Goal: Find specific page/section

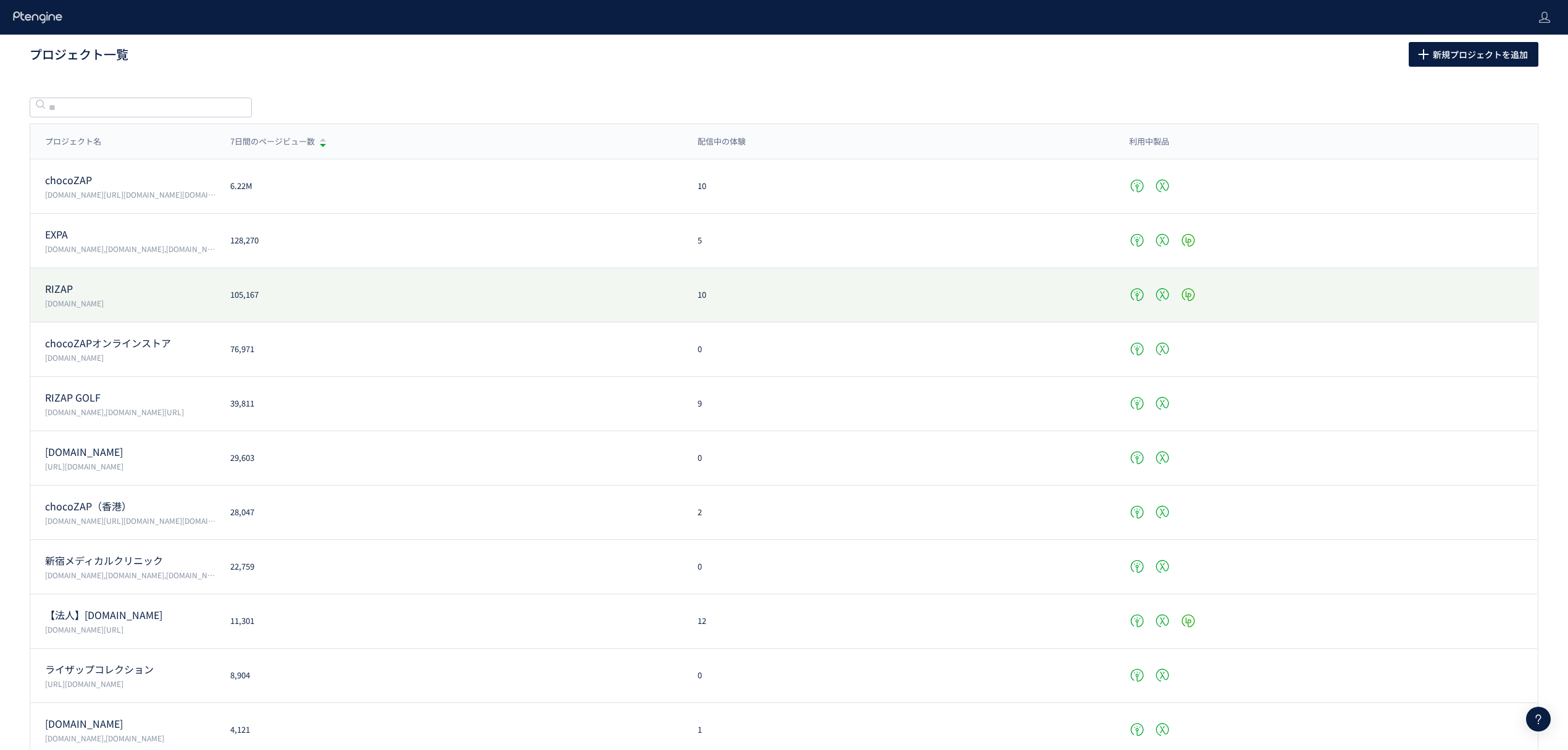
click at [60, 302] on p "[DOMAIN_NAME]" at bounding box center [130, 303] width 170 height 10
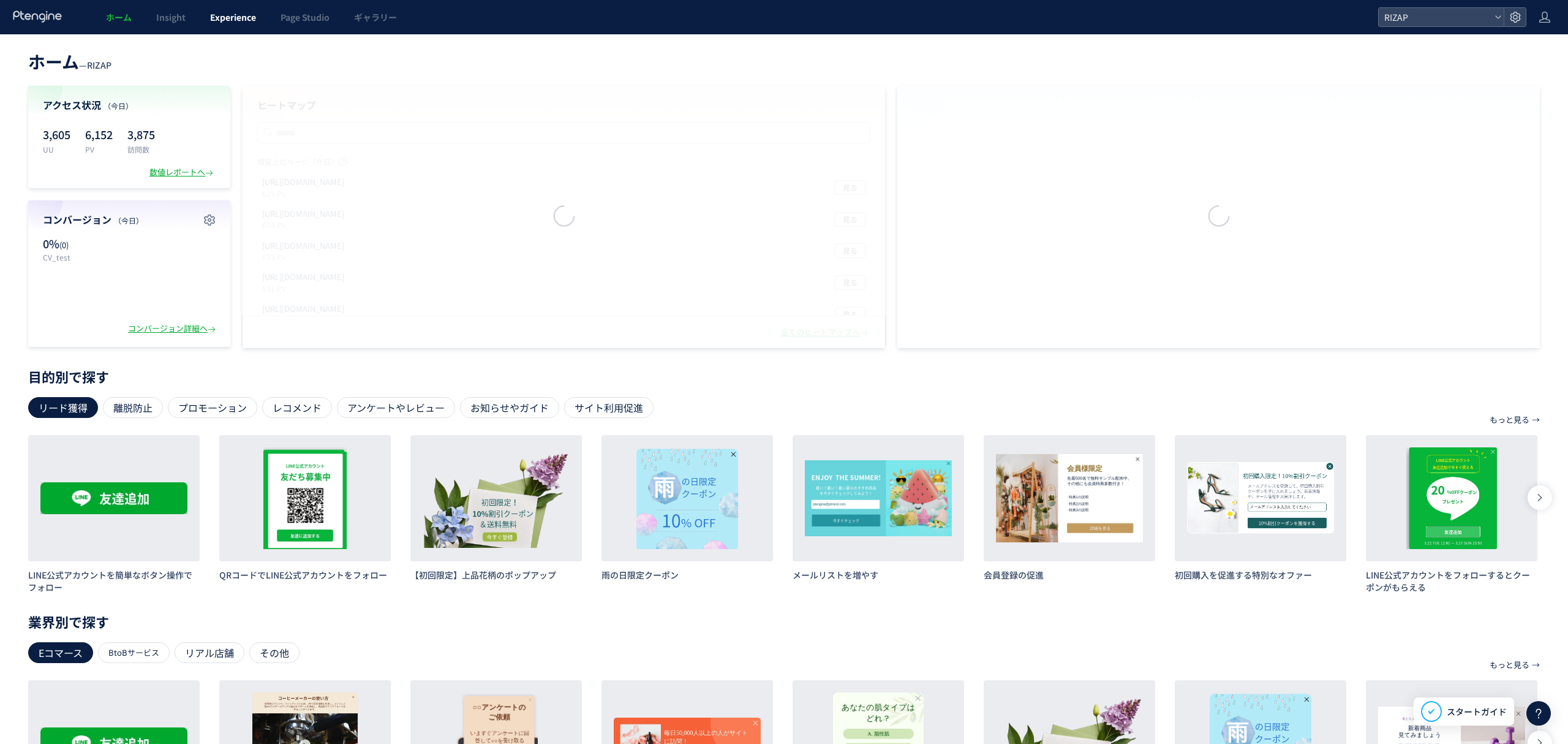
click at [241, 21] on span "Experience" at bounding box center [233, 17] width 46 height 12
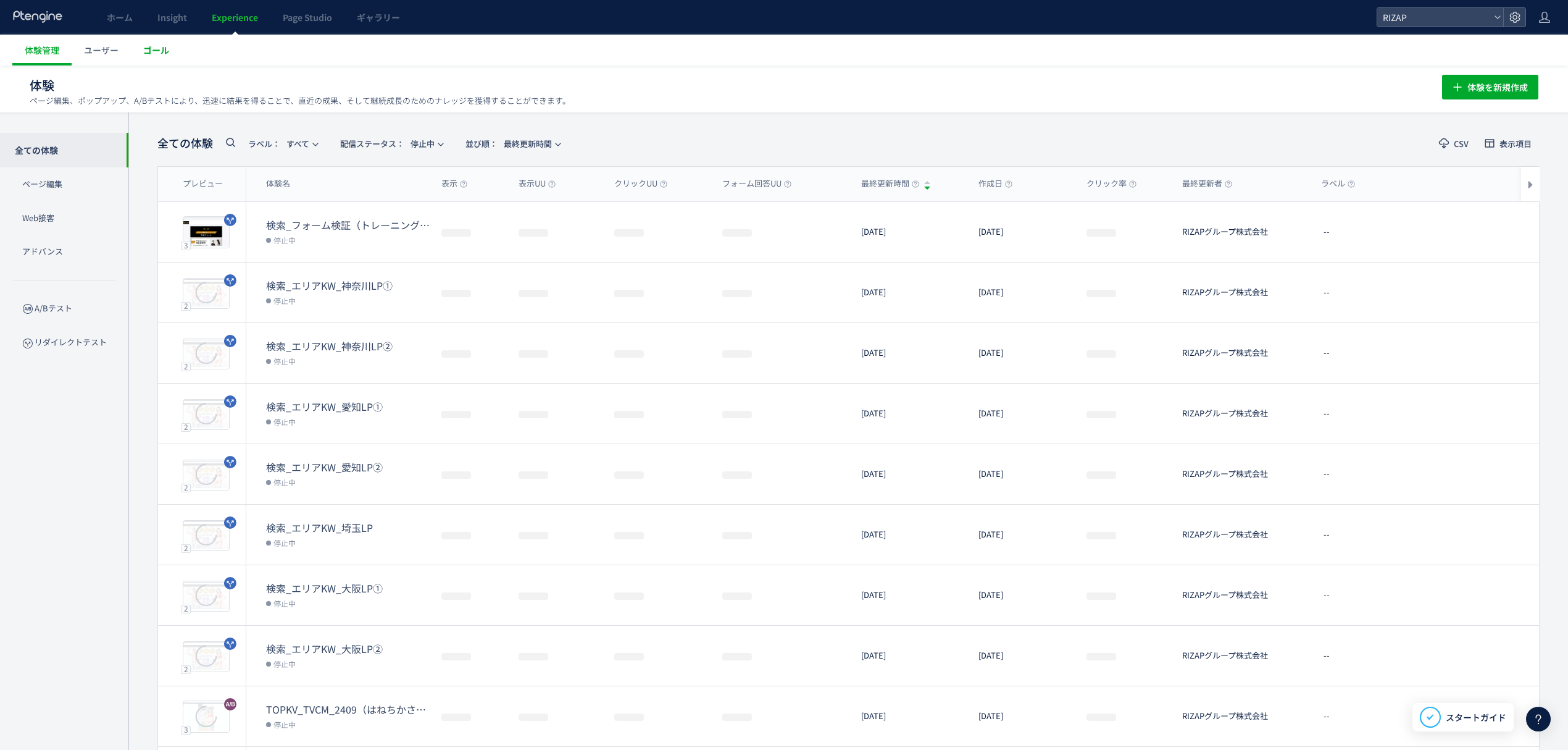
click at [171, 53] on link "ゴール" at bounding box center [156, 49] width 51 height 31
